Goal: Transaction & Acquisition: Purchase product/service

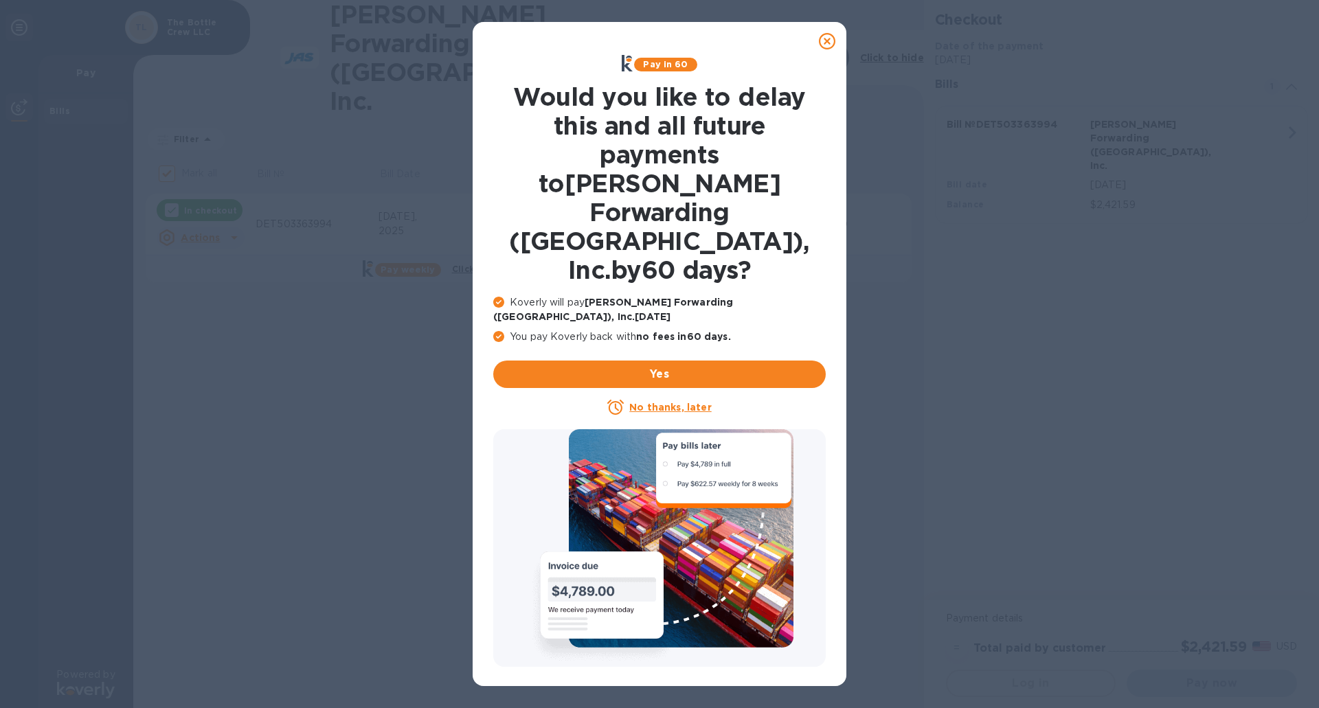
click at [676, 402] on u "No thanks, later" at bounding box center [670, 407] width 82 height 11
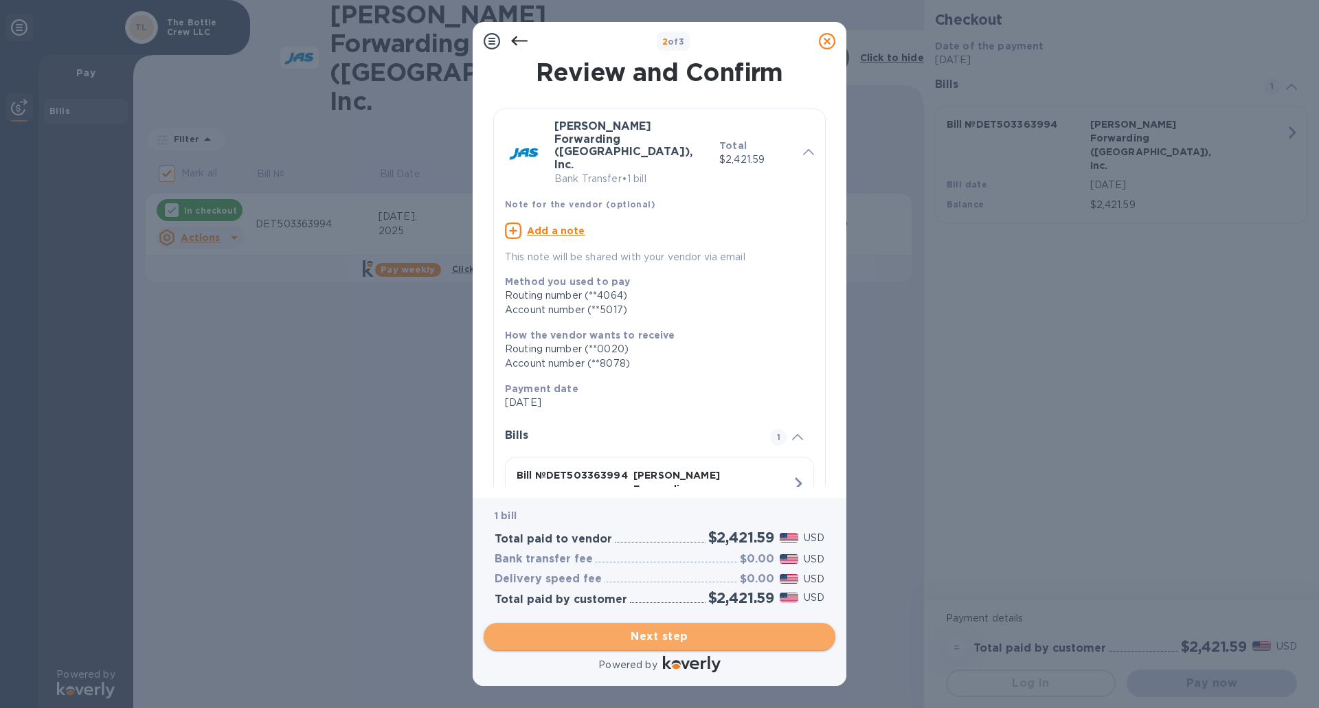
click at [674, 634] on span "Next step" at bounding box center [660, 637] width 330 height 16
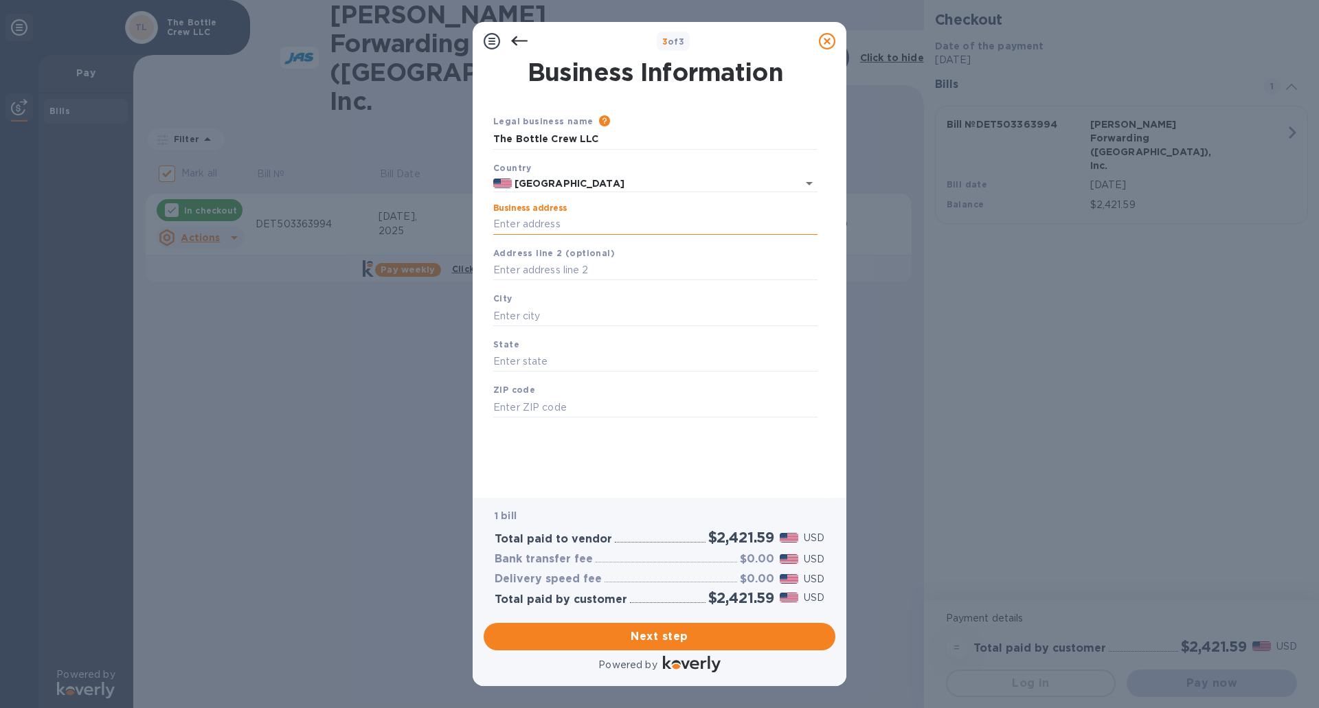
click at [597, 225] on input "Business address" at bounding box center [655, 224] width 324 height 21
type input "[STREET_ADDRESS]"
type input "[GEOGRAPHIC_DATA]"
type input "MI"
type input "48334"
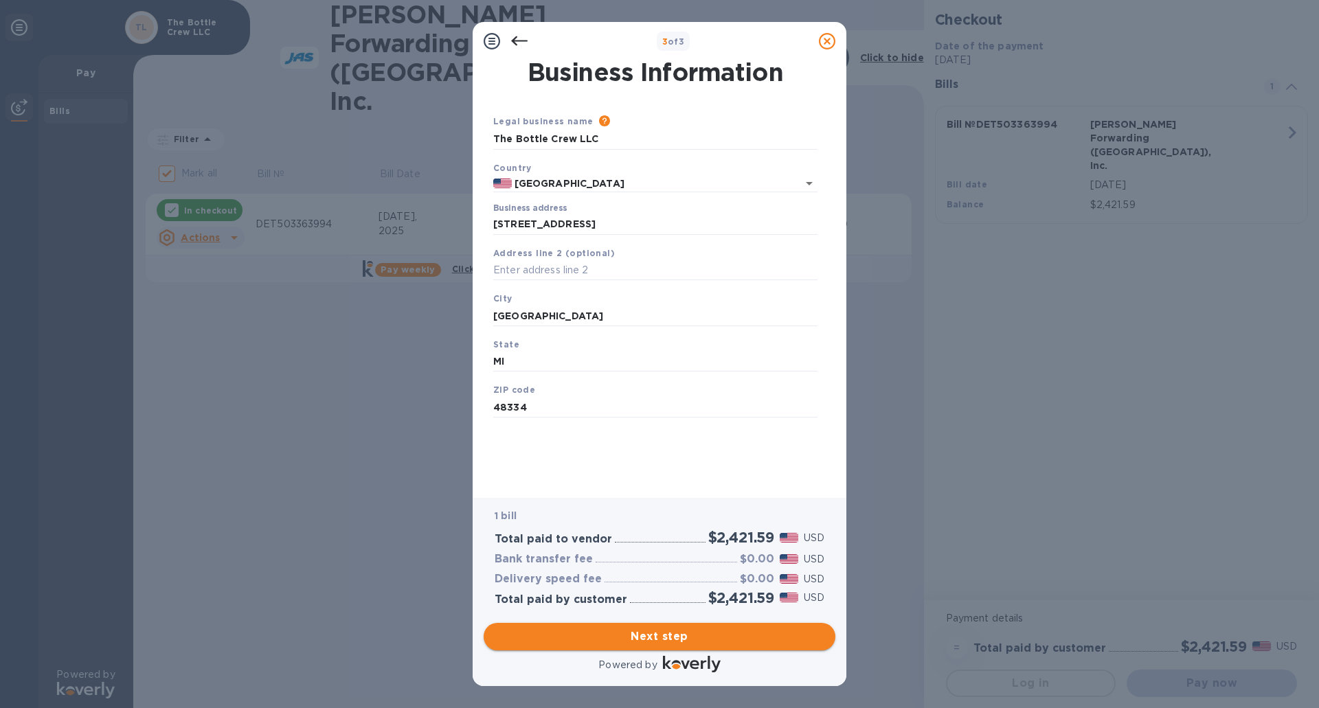
click at [655, 630] on span "Next step" at bounding box center [660, 637] width 330 height 16
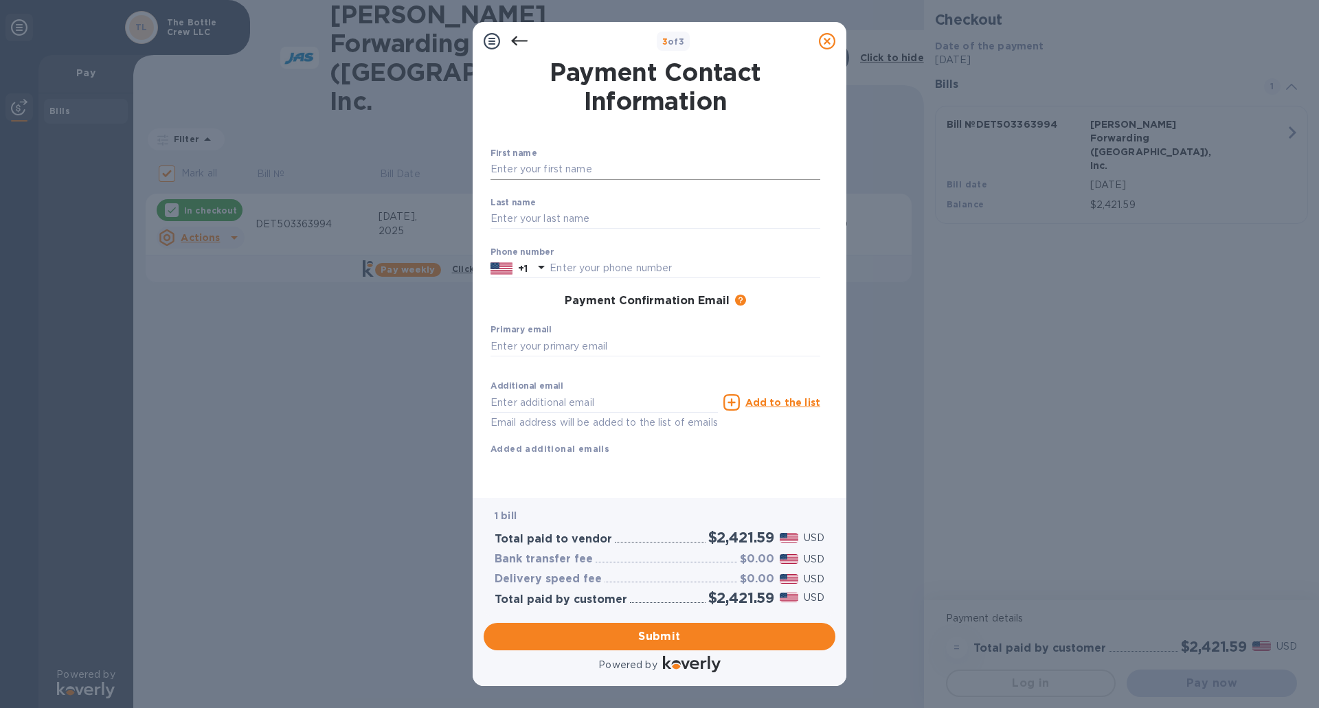
click at [574, 172] on input "text" at bounding box center [656, 169] width 330 height 21
type input "[PERSON_NAME]"
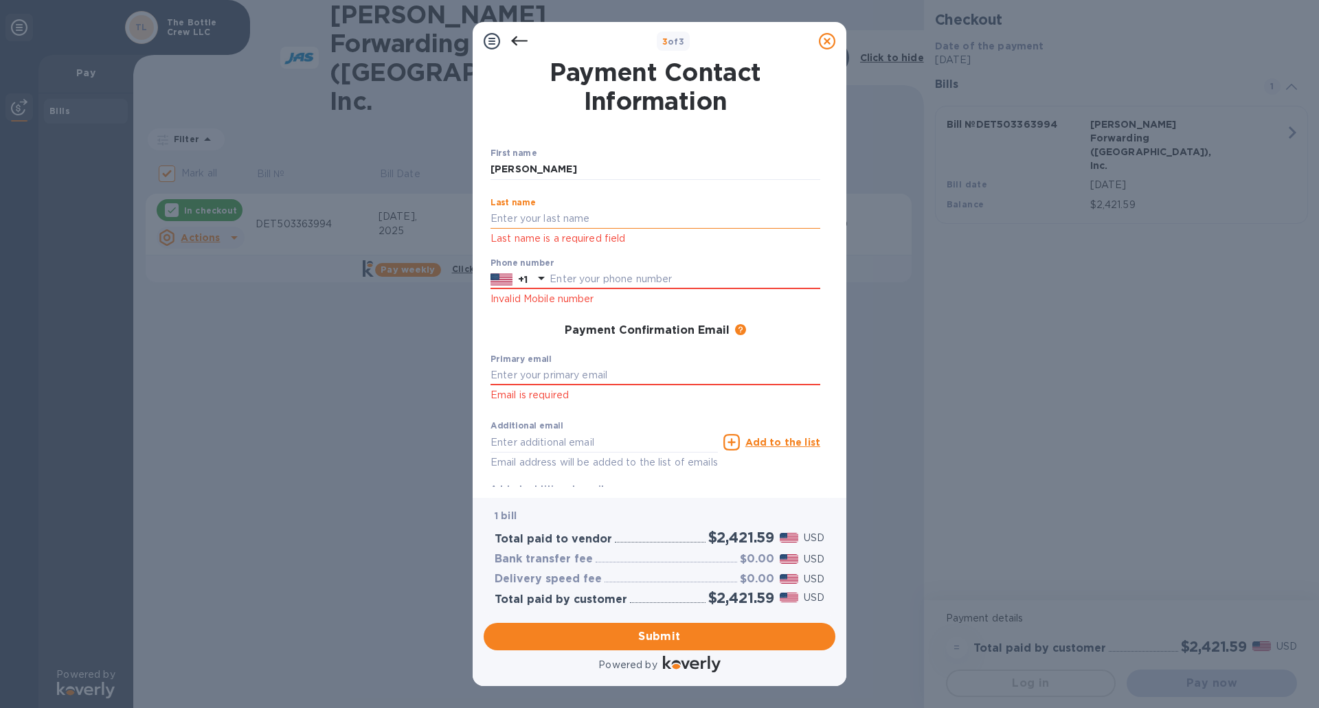
click at [563, 220] on input "text" at bounding box center [656, 219] width 330 height 21
type input "[PERSON_NAME]"
click at [576, 279] on div "Phone number +1 Invalid Mobile number" at bounding box center [656, 282] width 330 height 49
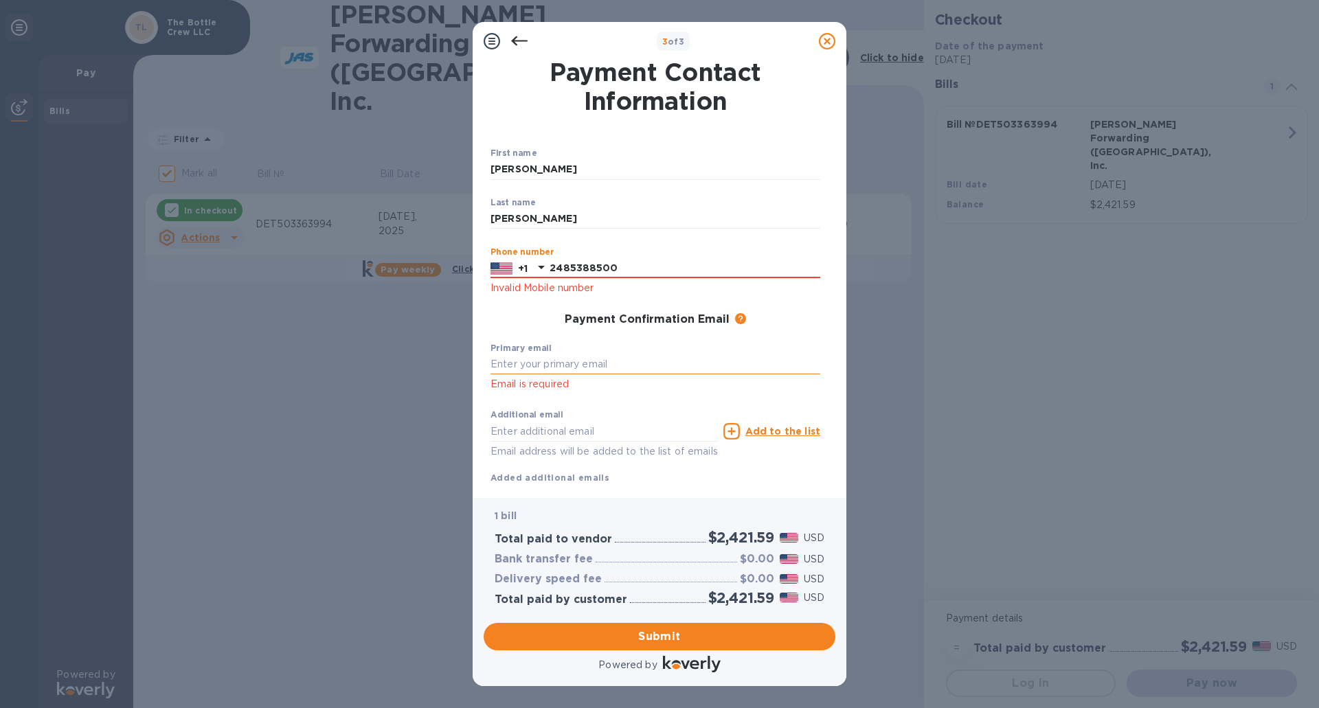
type input "2485388500"
click at [577, 366] on input "text" at bounding box center [656, 364] width 330 height 21
type input "[EMAIL_ADDRESS][DOMAIN_NAME]"
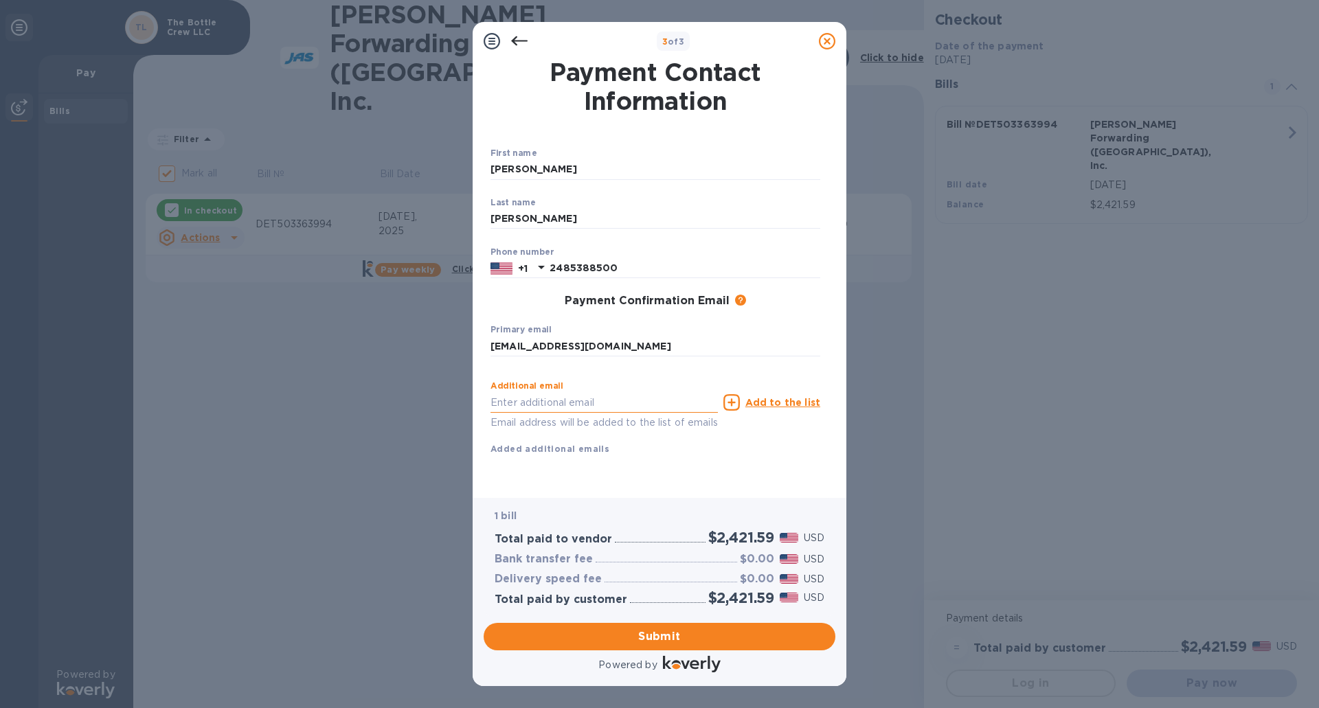
click at [589, 435] on div "Additional email Email address will be added to the list of emails Add to the l…" at bounding box center [656, 415] width 330 height 82
click at [697, 629] on span "Submit" at bounding box center [660, 637] width 330 height 16
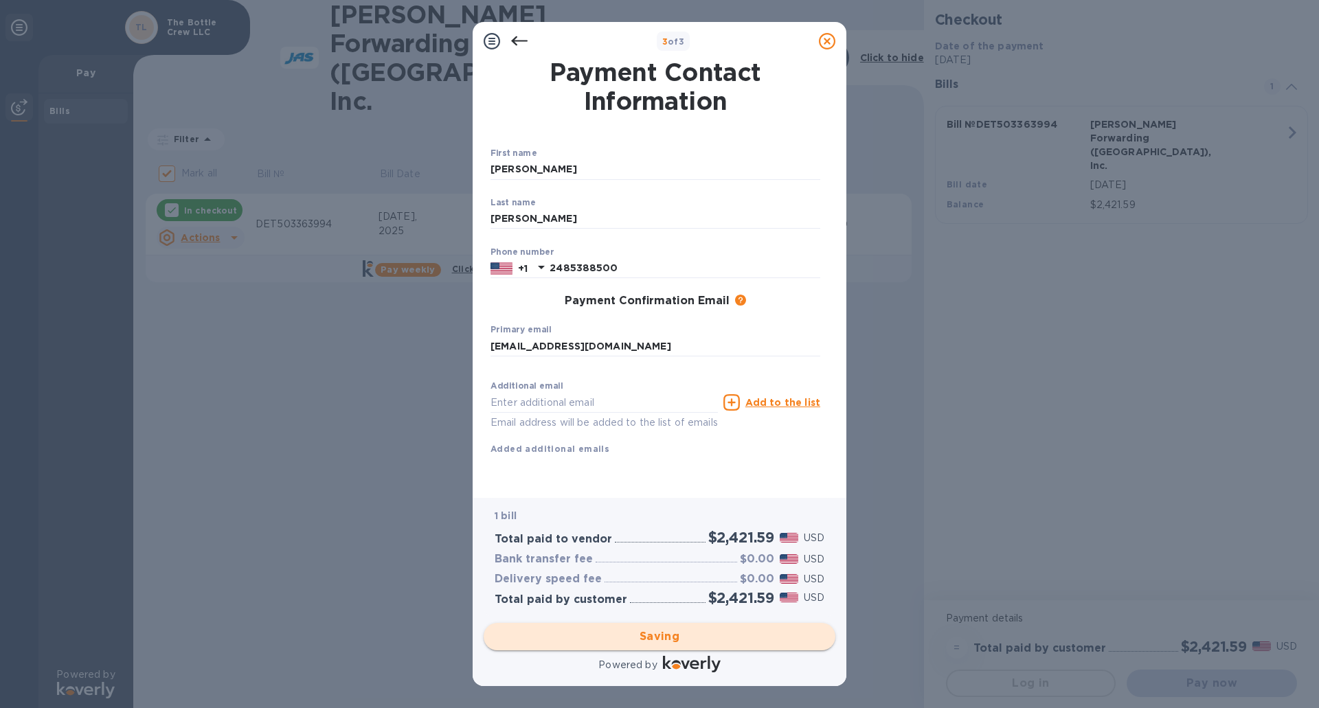
checkbox input "false"
